Goal: Browse casually: Explore the website without a specific task or goal

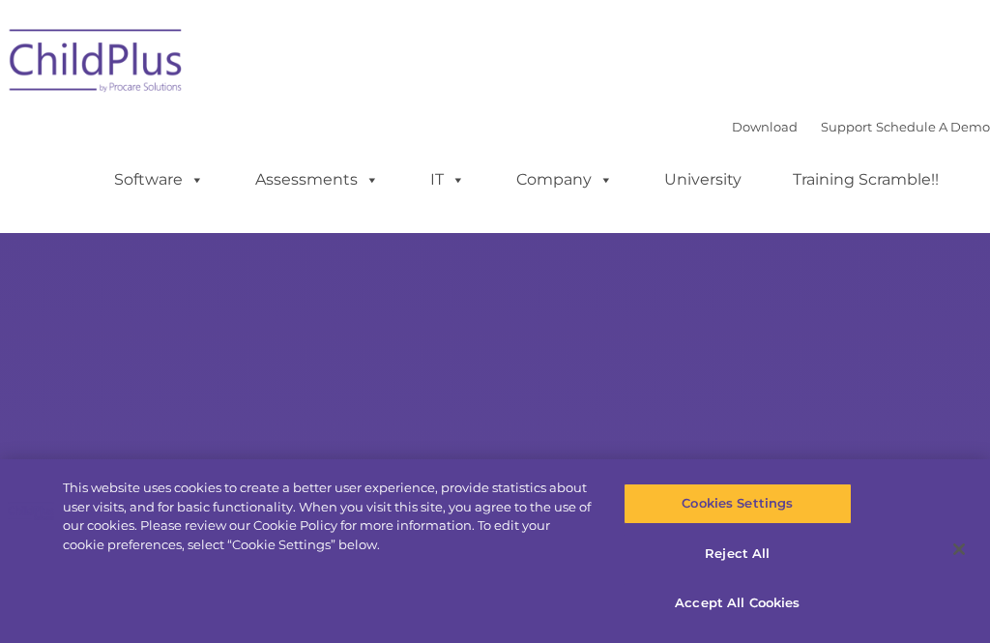
click at [101, 63] on img at bounding box center [96, 63] width 193 height 97
select select "MEDIUM"
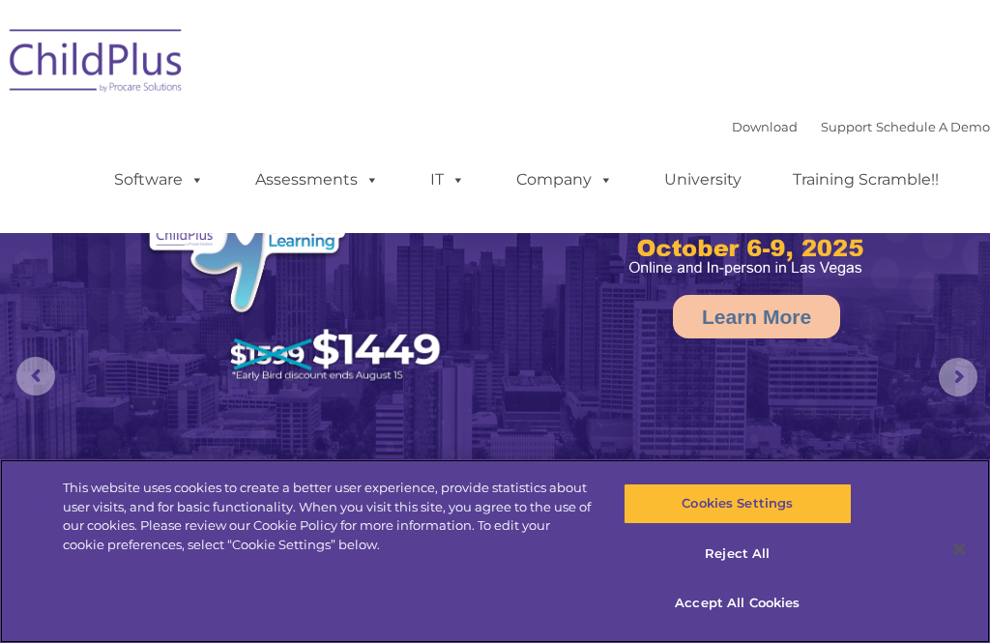
select select "MEDIUM"
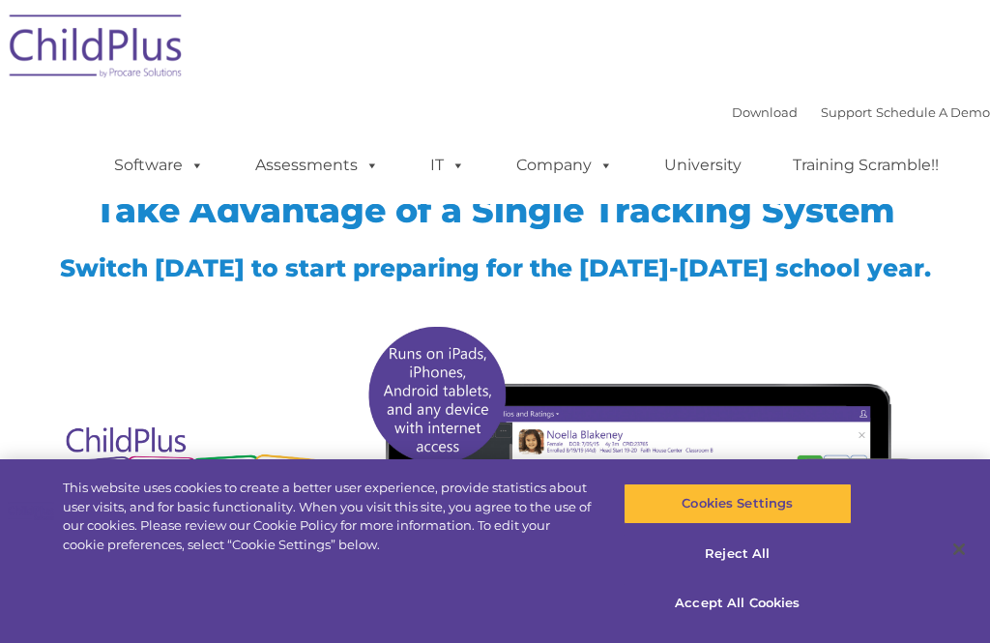
click at [746, 607] on button "Accept All Cookies" at bounding box center [738, 603] width 228 height 41
